Goal: Transaction & Acquisition: Obtain resource

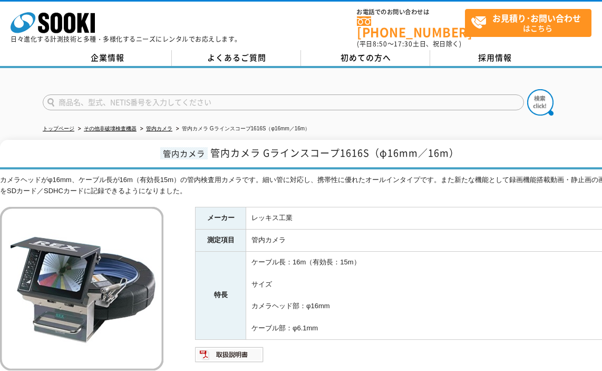
click at [83, 140] on h1 "管内カメラ 管内カメラ Gラインスコープ1616S（φ16mm／16m）" at bounding box center [308, 155] width 617 height 30
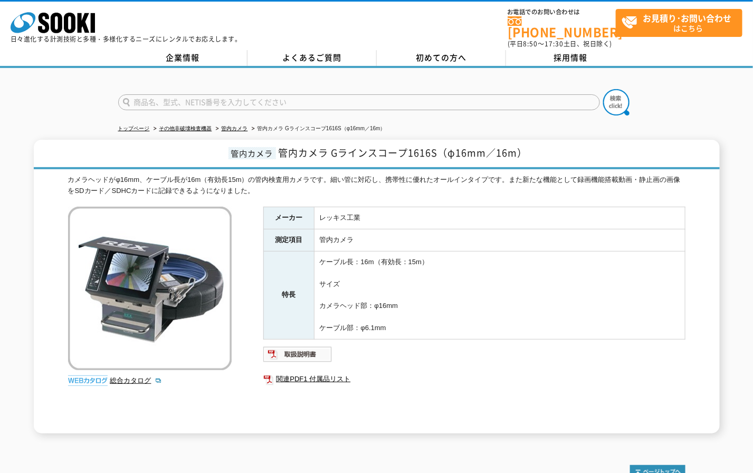
click at [78, 72] on div at bounding box center [376, 93] width 753 height 51
drag, startPoint x: 315, startPoint y: 300, endPoint x: 393, endPoint y: 313, distance: 79.2
click at [393, 313] on td "ケーブル長：16m（有効長：15m） サイズ カメラヘッド部：φ16mm ケーブル部：φ6.1mm" at bounding box center [499, 296] width 371 height 88
click at [393, 306] on td "ケーブル長：16m（有効長：15m） サイズ カメラヘッド部：φ16mm ケーブル部：φ6.1mm" at bounding box center [499, 296] width 371 height 88
drag, startPoint x: 291, startPoint y: 78, endPoint x: 288, endPoint y: 95, distance: 17.2
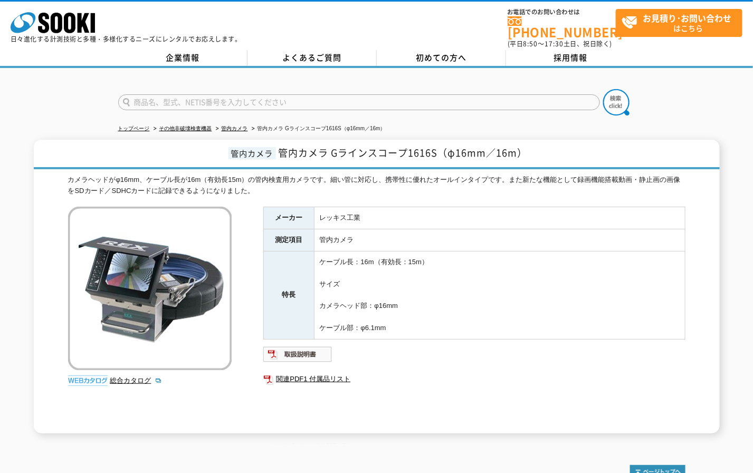
click at [289, 87] on div at bounding box center [376, 93] width 753 height 51
click at [288, 95] on input "text" at bounding box center [359, 102] width 482 height 16
type input "商品名、型式、NETIS番号を入力してください"
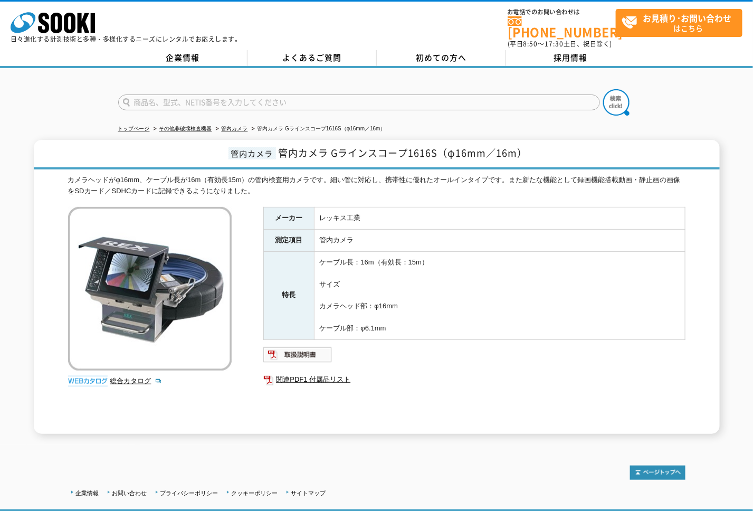
type input "商品名、型式、NETIS番号を入力してください"
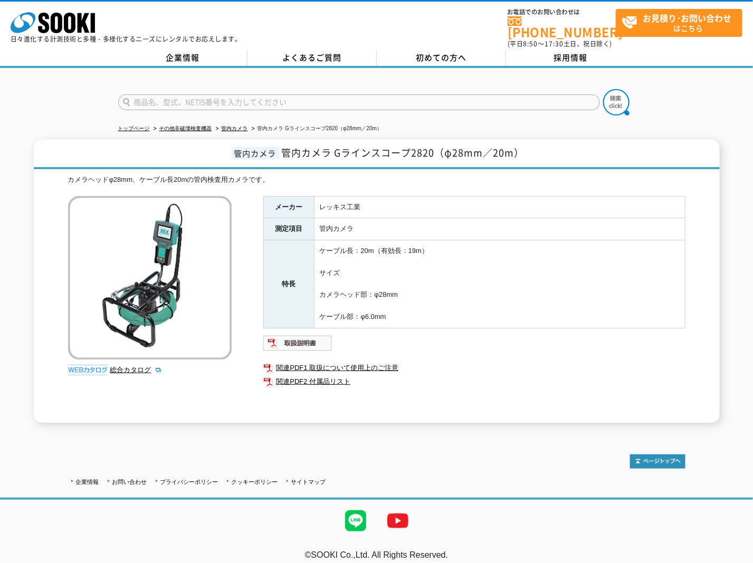
click at [196, 236] on img at bounding box center [149, 277] width 163 height 163
